Goal: Check status

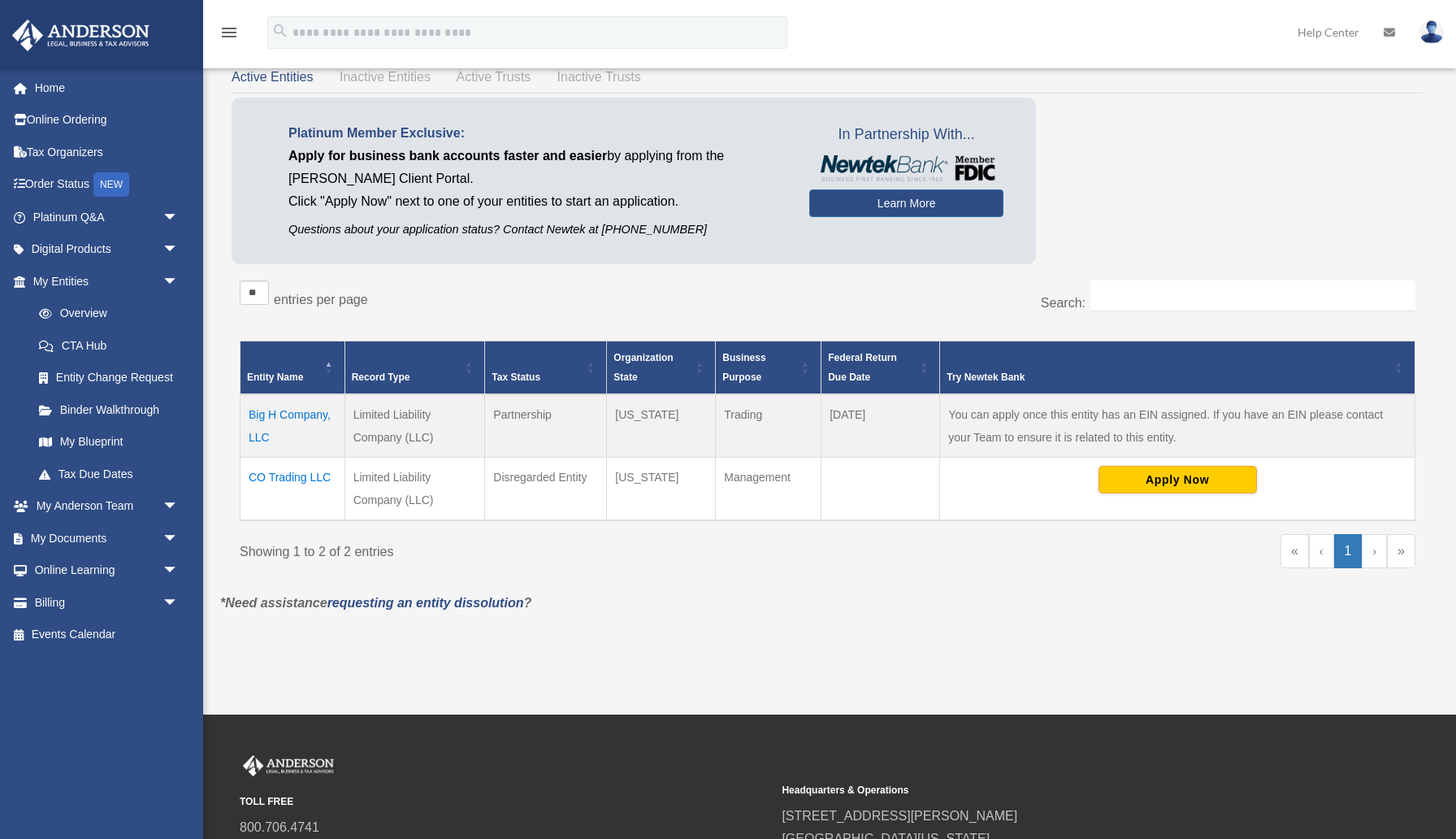
scroll to position [82, 0]
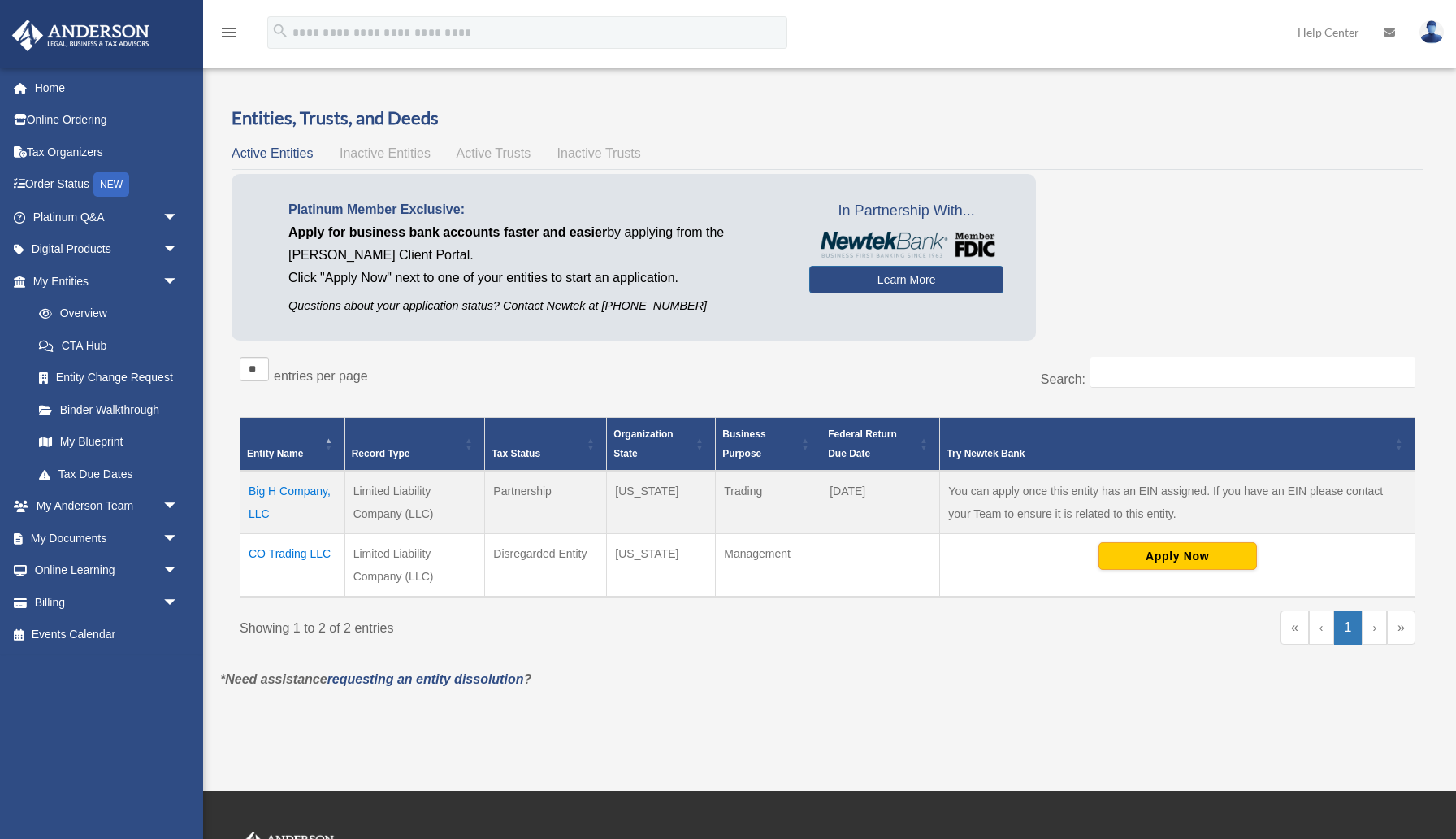
scroll to position [82, 0]
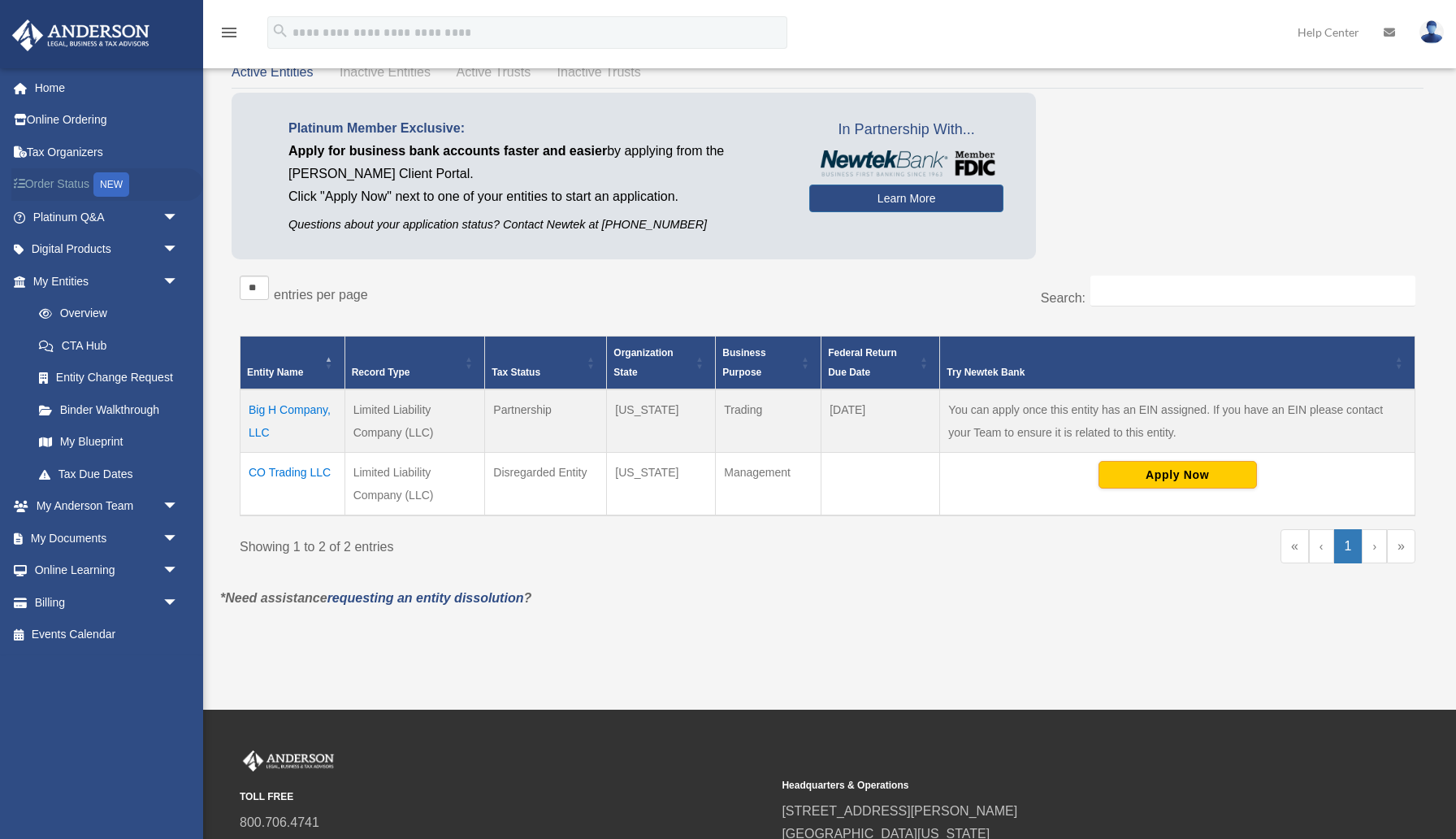
click at [62, 184] on link "Order Status NEW" at bounding box center [107, 184] width 192 height 33
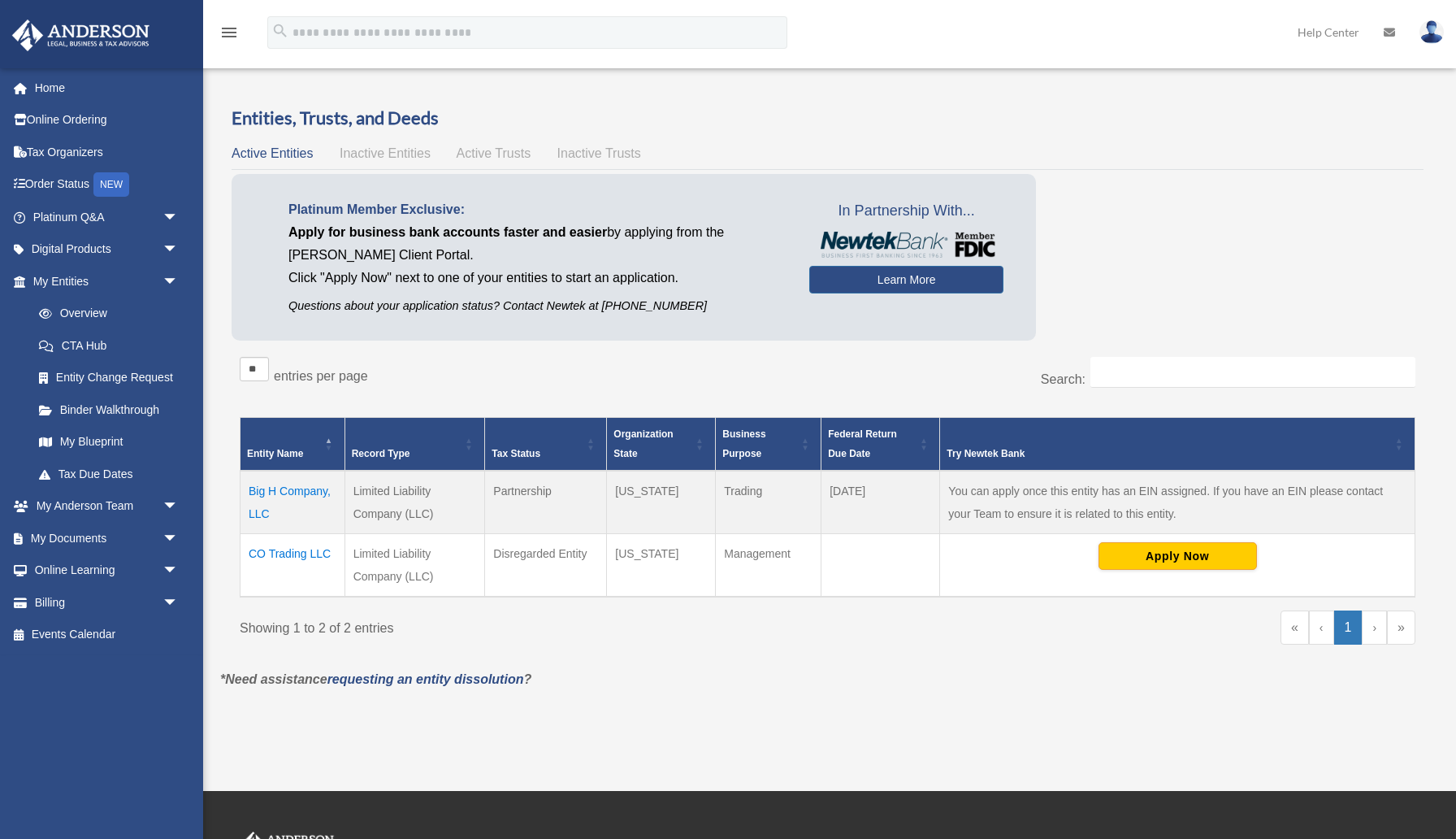
scroll to position [82, 0]
